Goal: Find specific page/section: Find specific page/section

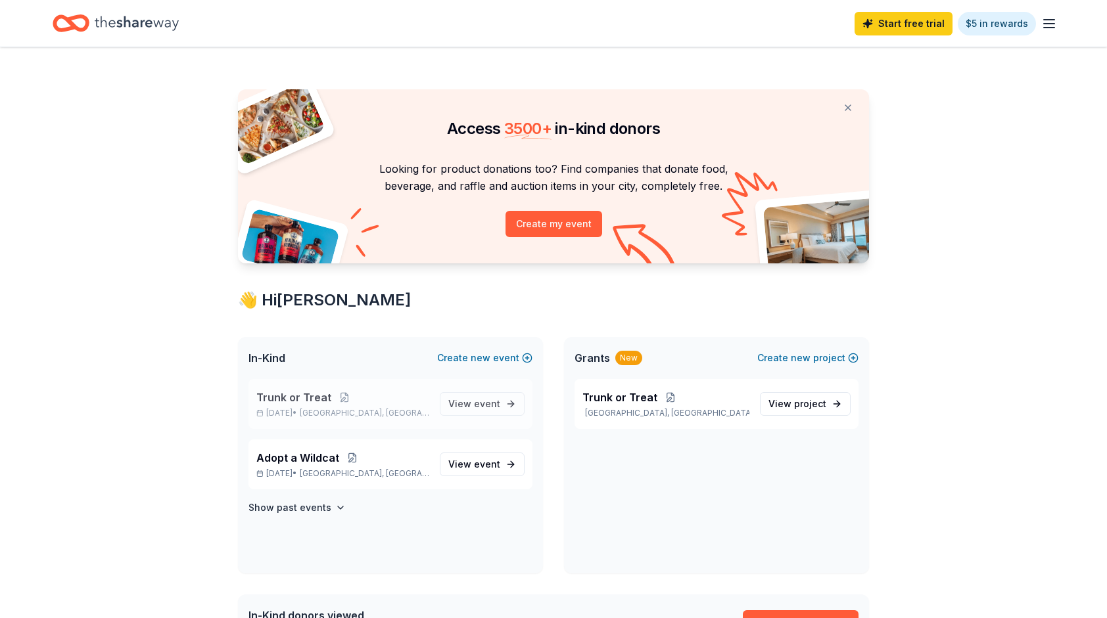
click at [371, 408] on p "[DATE] • [GEOGRAPHIC_DATA], [GEOGRAPHIC_DATA]" at bounding box center [342, 413] width 173 height 11
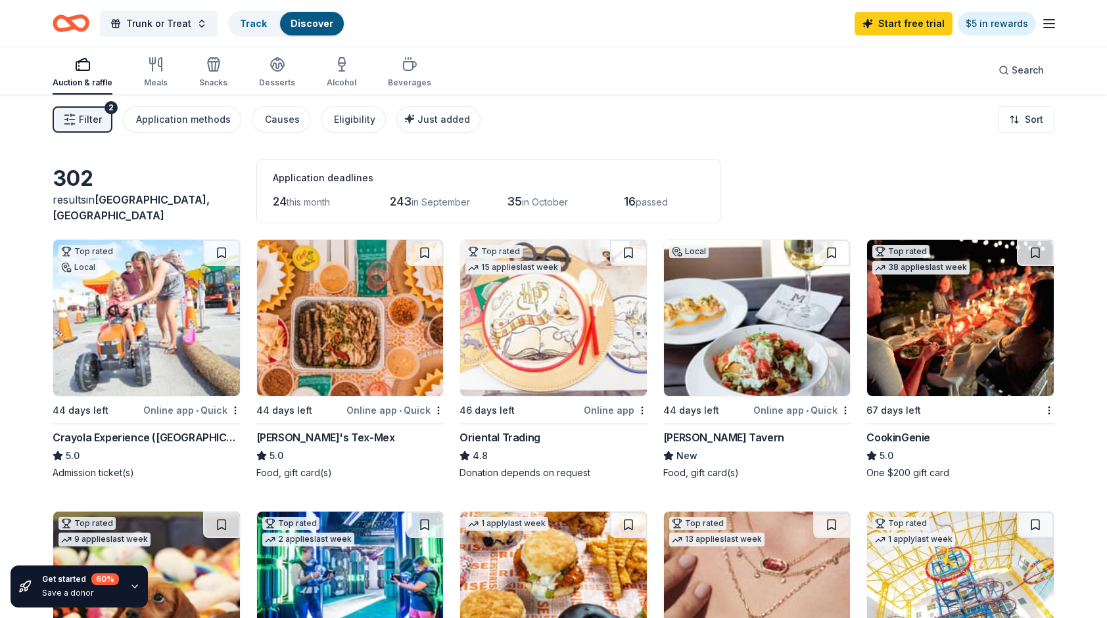
scroll to position [4, 0]
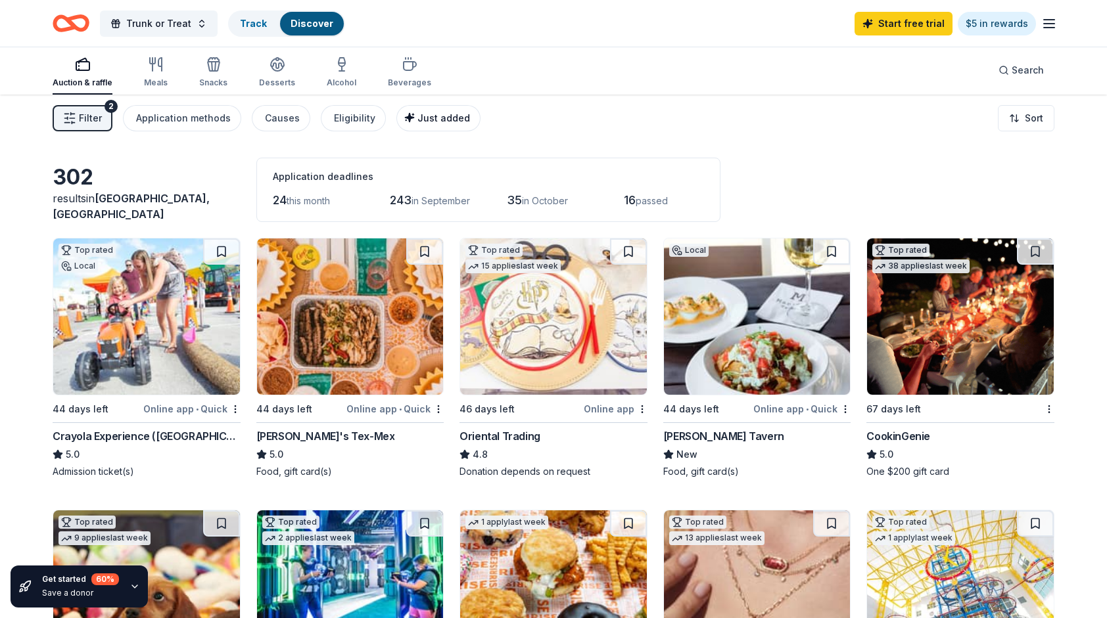
click at [426, 125] on div "Just added" at bounding box center [439, 118] width 60 height 16
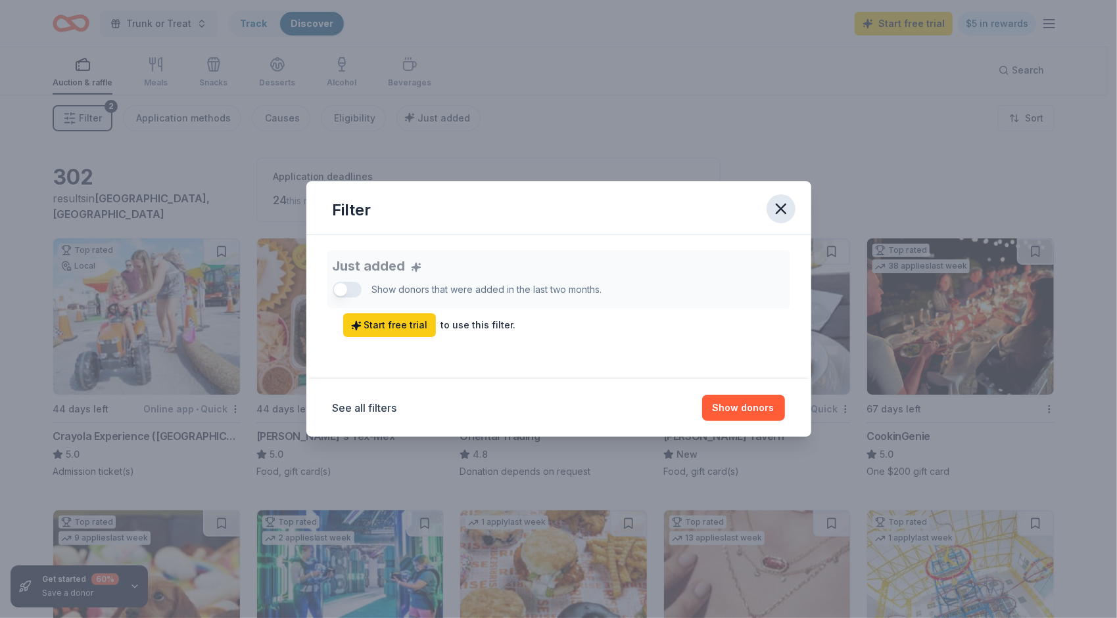
click at [778, 208] on icon "button" at bounding box center [781, 209] width 18 height 18
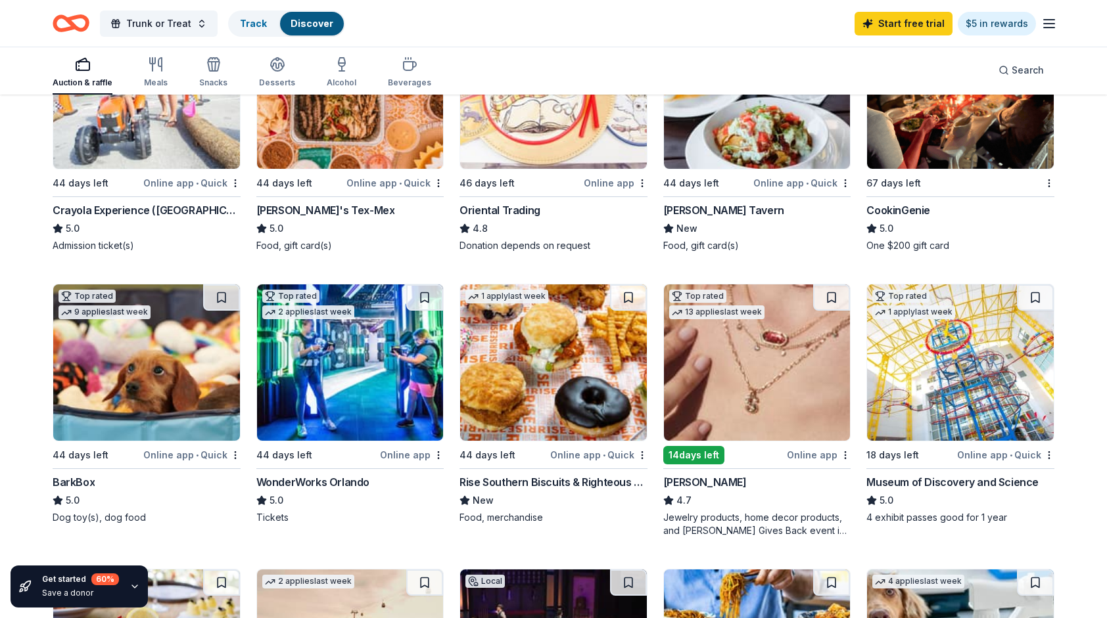
scroll to position [0, 0]
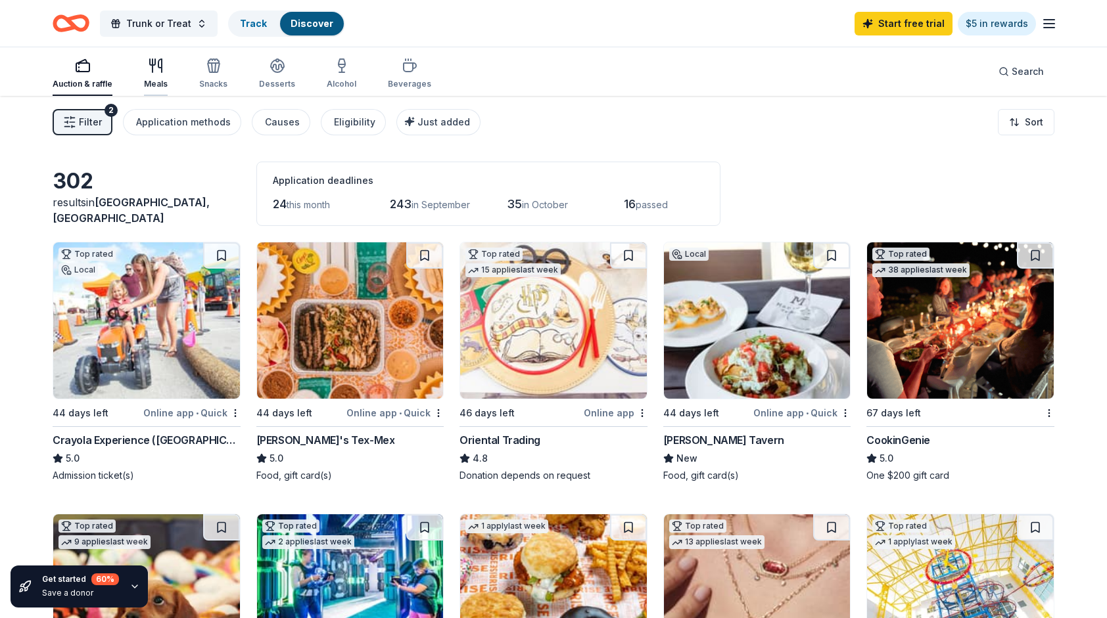
click at [155, 74] on div "Meals" at bounding box center [156, 74] width 24 height 32
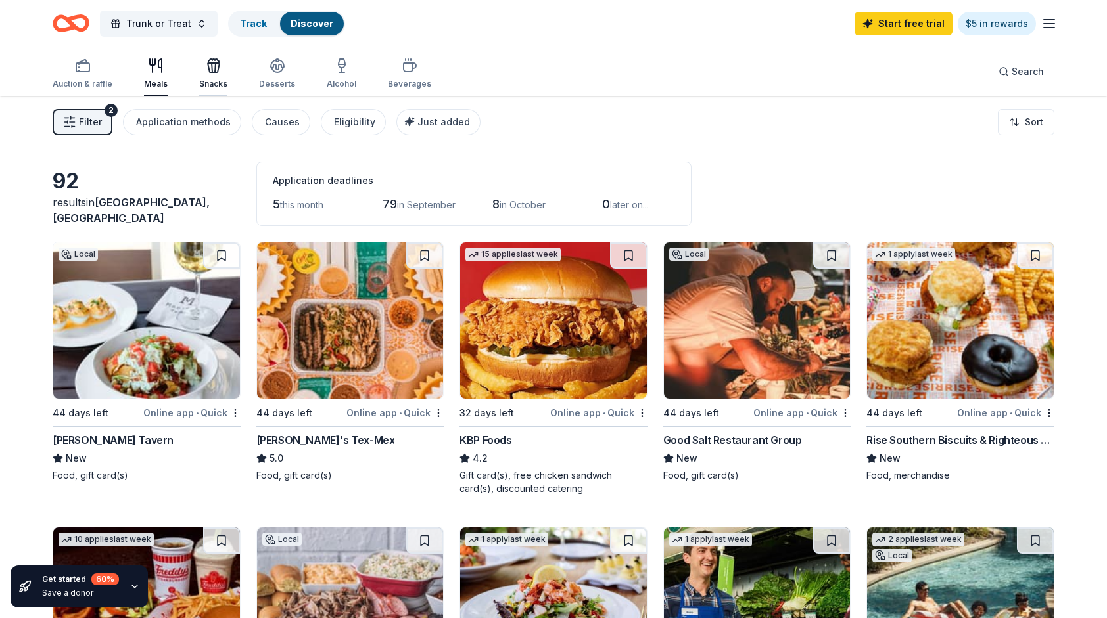
click at [206, 71] on icon "button" at bounding box center [214, 66] width 16 height 16
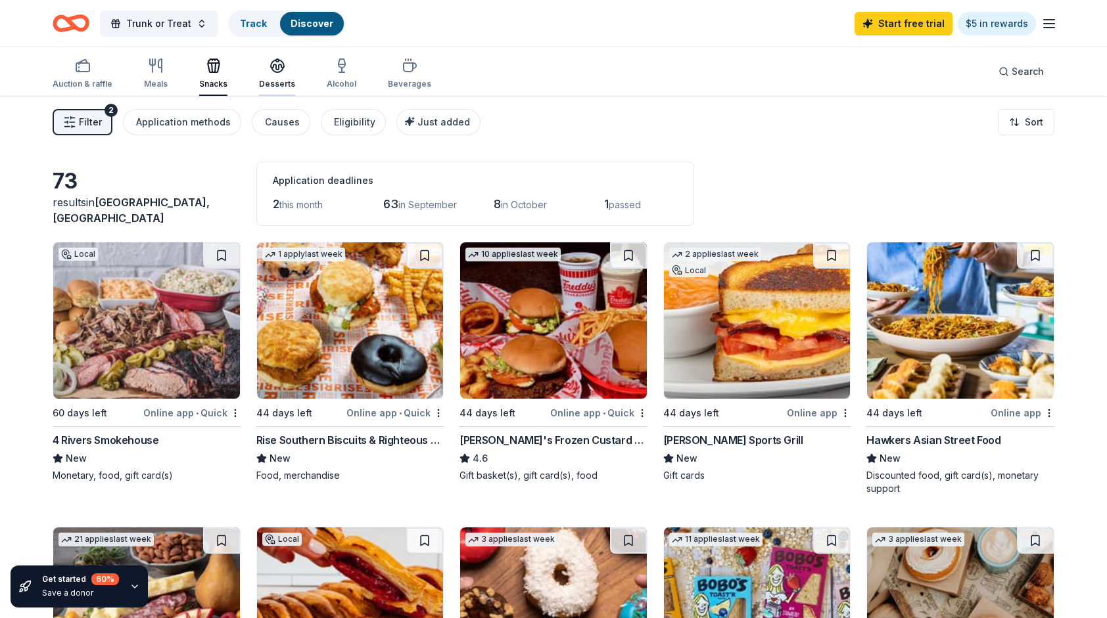
click at [286, 78] on div "Desserts" at bounding box center [277, 74] width 36 height 32
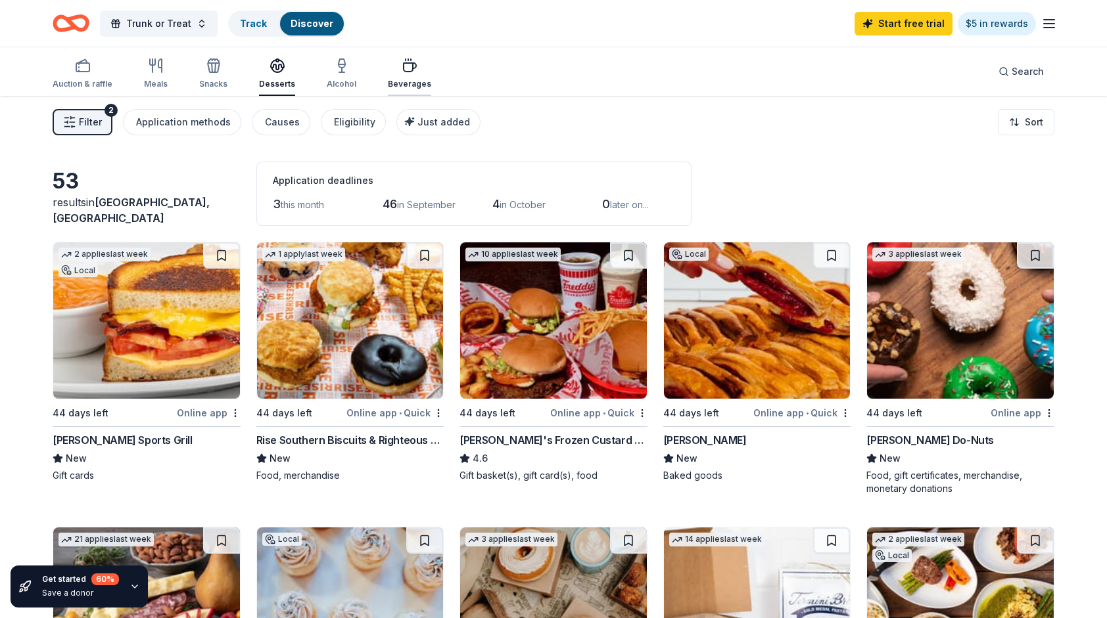
click at [404, 74] on div "Beverages" at bounding box center [409, 74] width 43 height 32
